Goal: Book appointment/travel/reservation

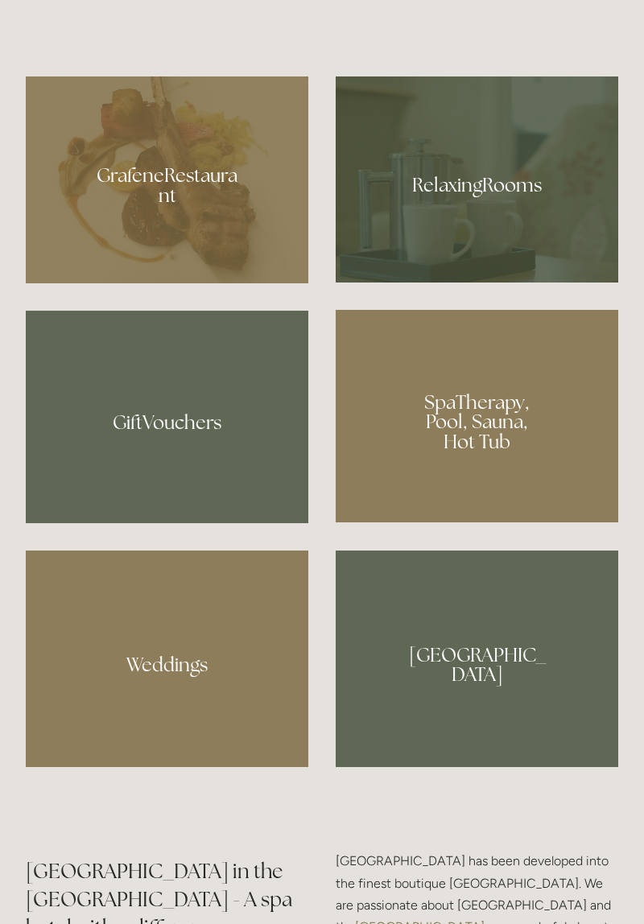
scroll to position [1241, 0]
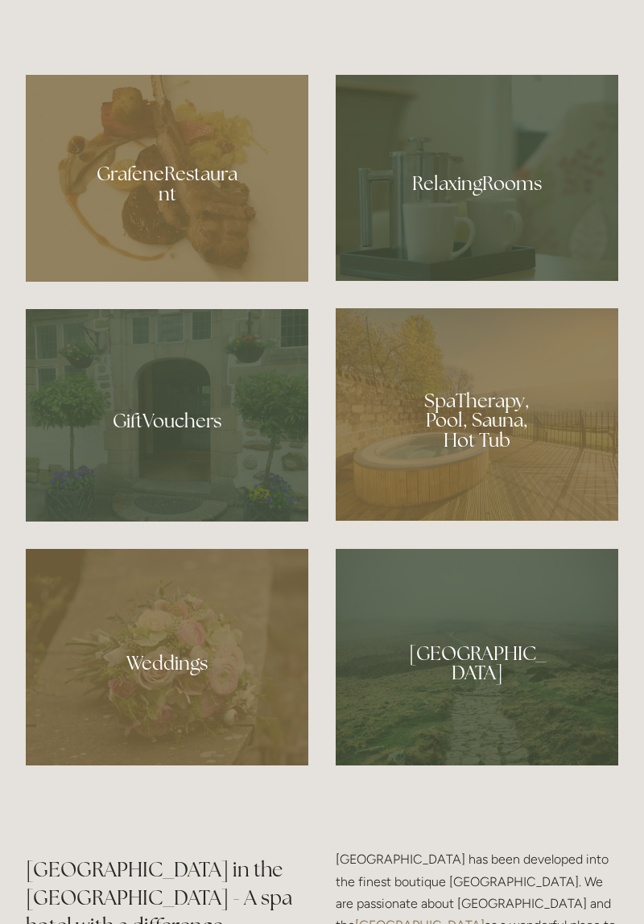
click at [461, 516] on div at bounding box center [477, 414] width 283 height 213
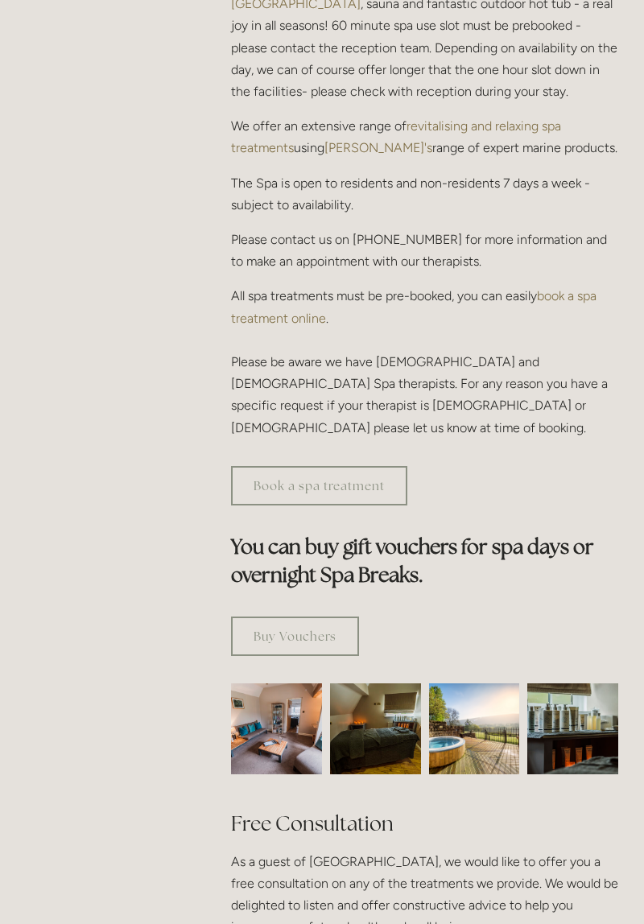
scroll to position [620, 0]
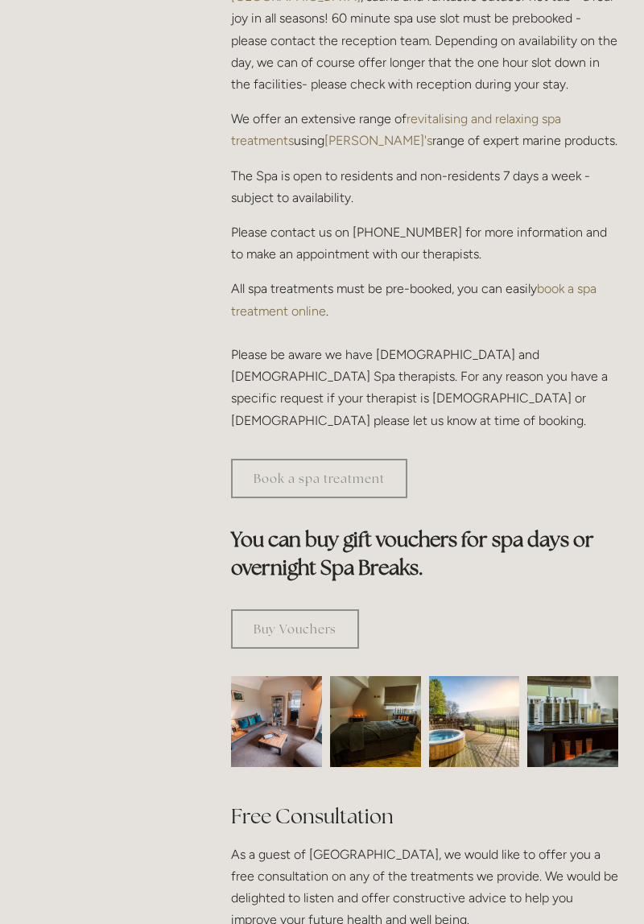
click at [351, 459] on link "Book a spa treatment" at bounding box center [319, 478] width 176 height 39
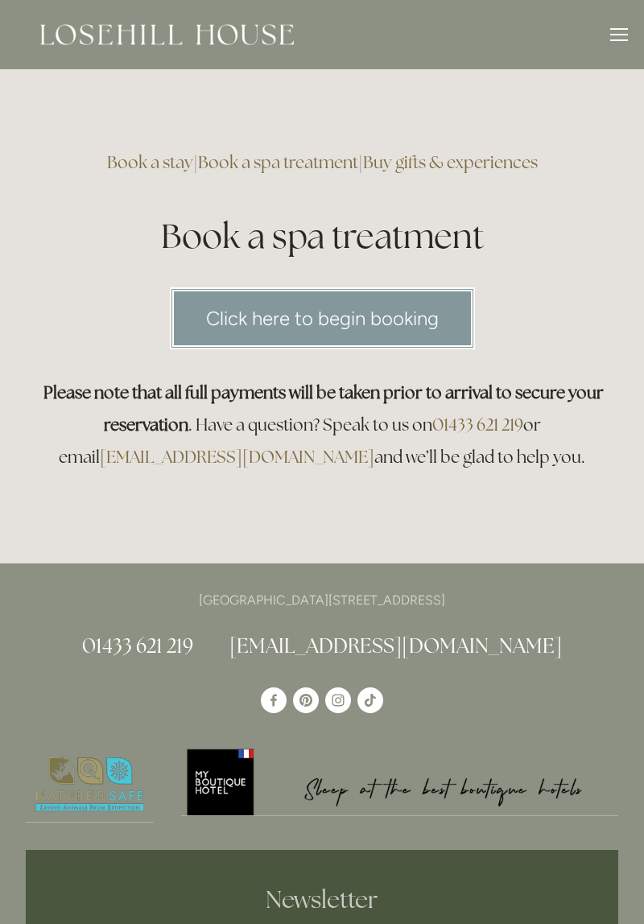
click at [308, 157] on link "Book a spa treatment" at bounding box center [278, 162] width 160 height 22
click at [619, 34] on div at bounding box center [619, 35] width 18 height 2
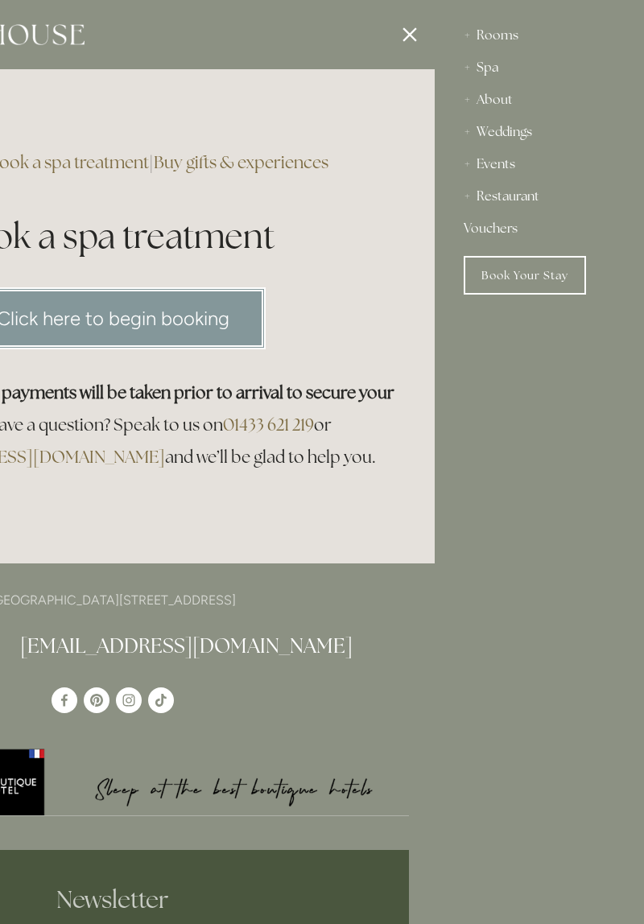
click at [493, 64] on div "Spa" at bounding box center [539, 68] width 151 height 32
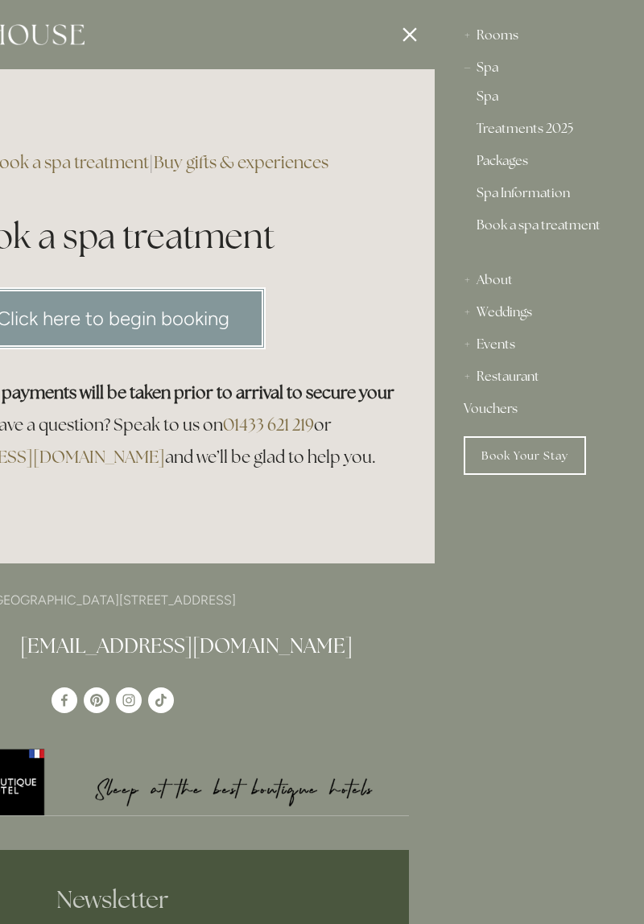
click at [522, 126] on link "Treatments 2025" at bounding box center [540, 131] width 126 height 19
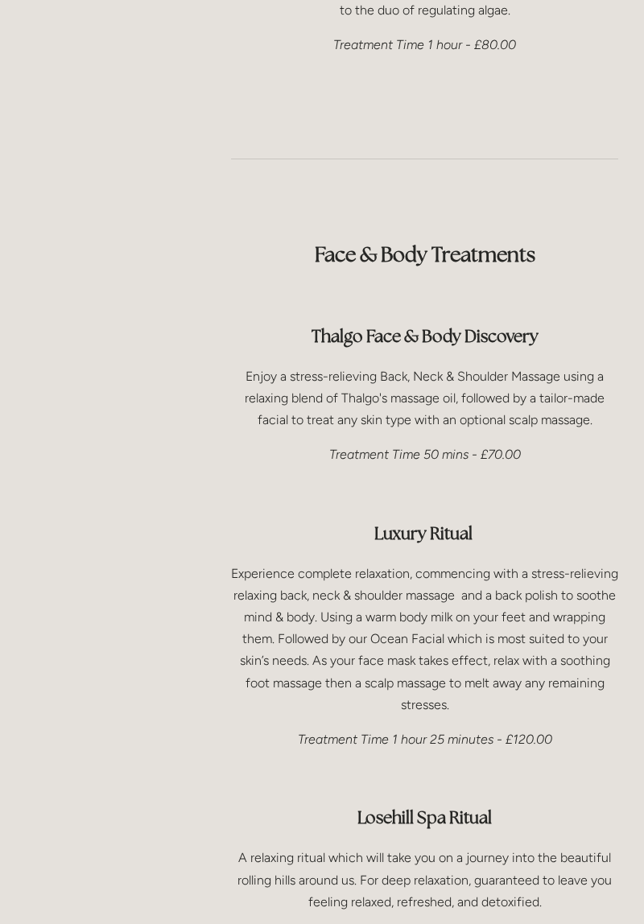
scroll to position [2358, 0]
